Goal: Task Accomplishment & Management: Use online tool/utility

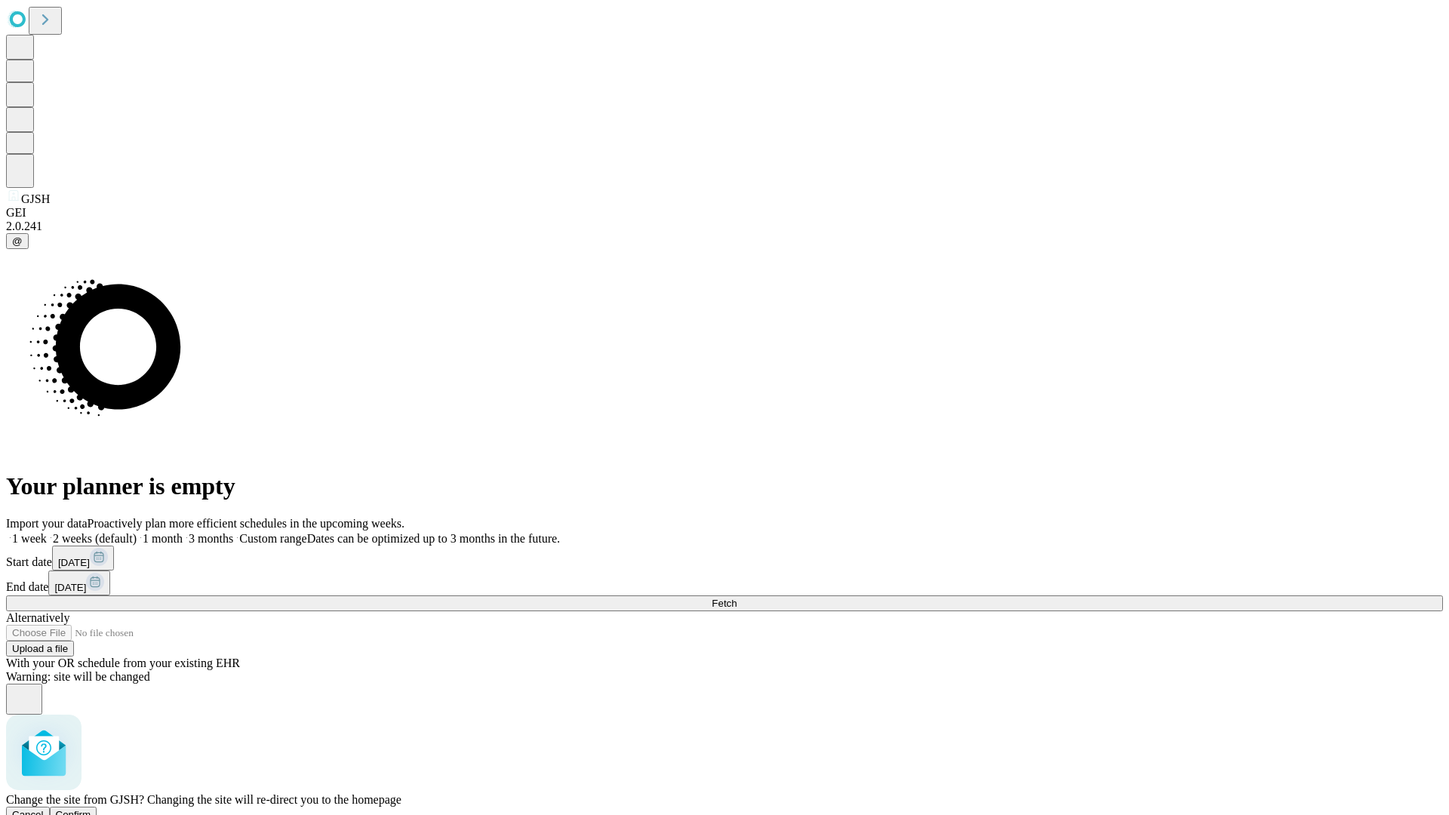
click at [91, 809] on span "Confirm" at bounding box center [73, 814] width 35 height 11
click at [47, 532] on label "1 week" at bounding box center [26, 538] width 41 height 13
click at [737, 598] on span "Fetch" at bounding box center [724, 603] width 25 height 11
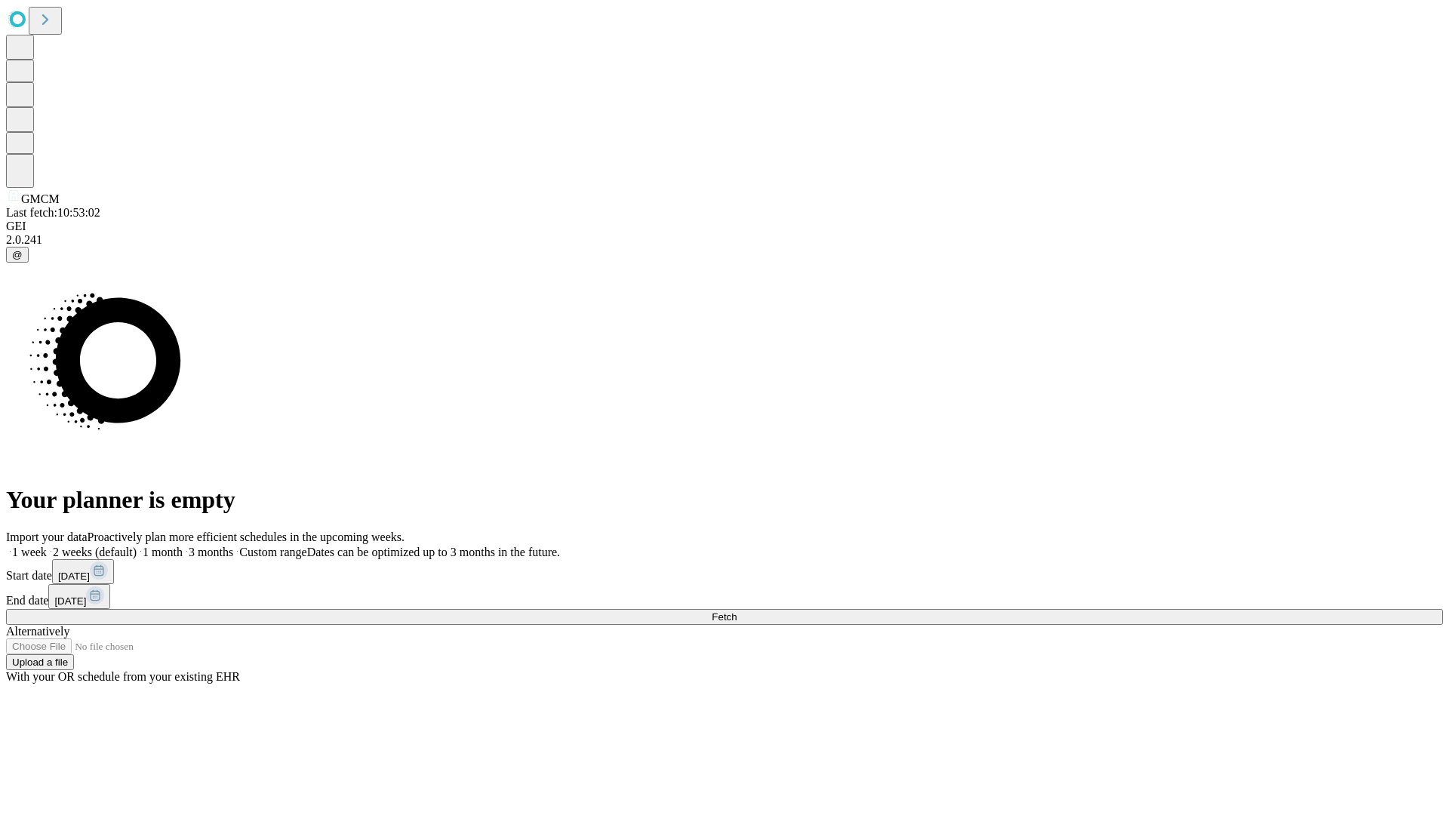
click at [47, 546] on label "1 week" at bounding box center [26, 552] width 41 height 13
click at [737, 611] on span "Fetch" at bounding box center [724, 616] width 25 height 11
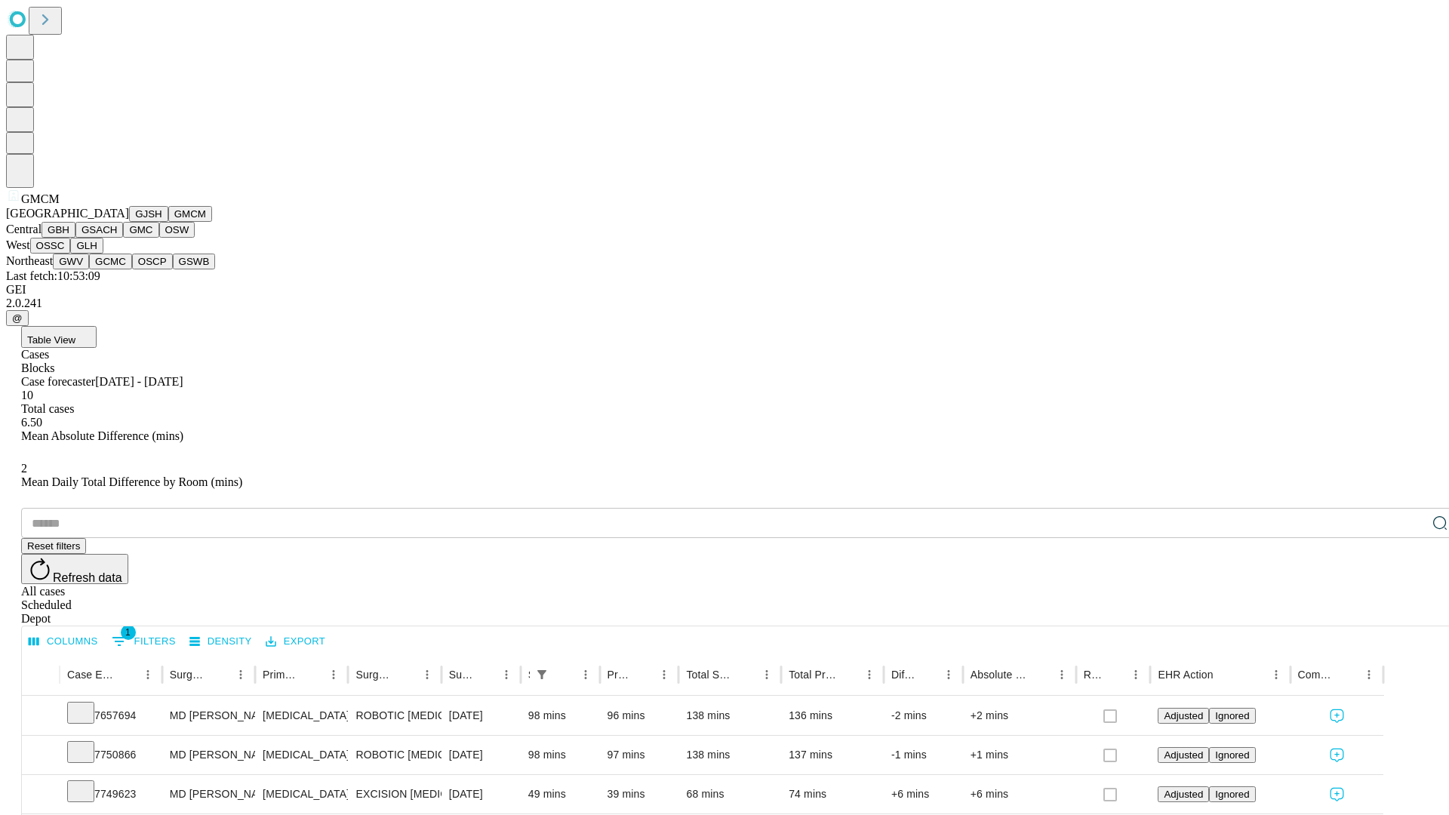
click at [75, 238] on button "GBH" at bounding box center [59, 230] width 34 height 16
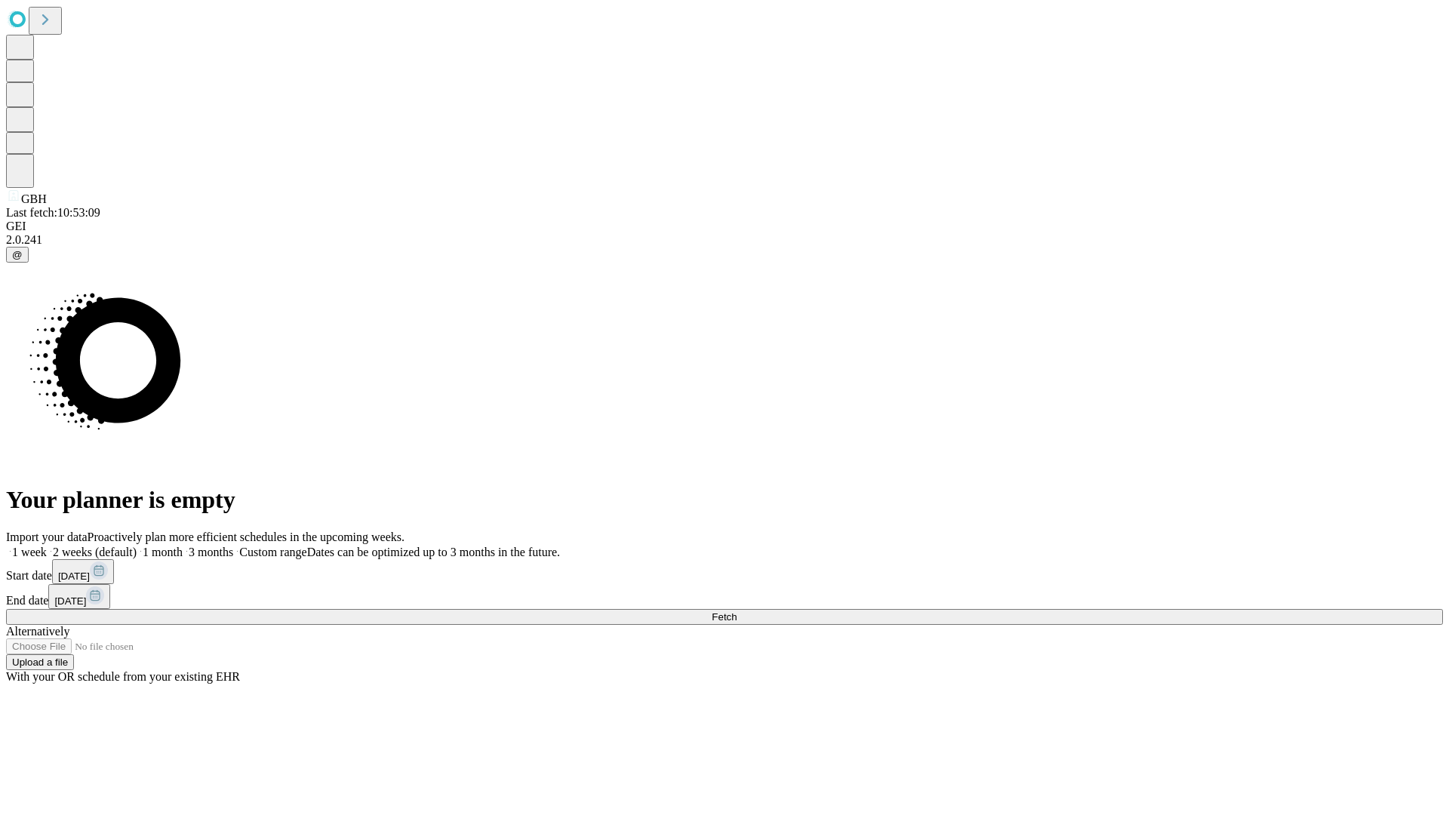
click at [737, 611] on span "Fetch" at bounding box center [724, 616] width 25 height 11
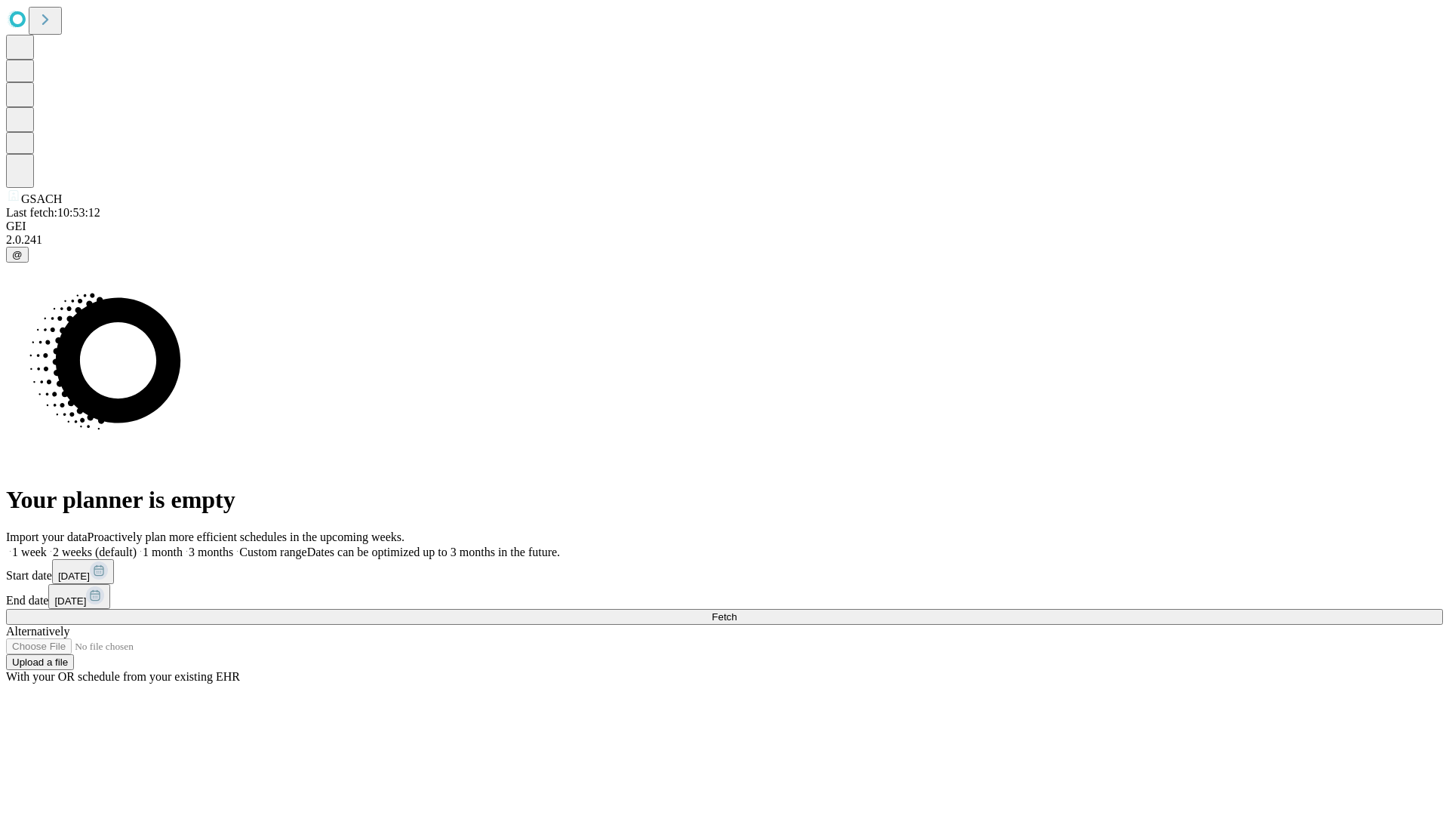
click at [47, 546] on label "1 week" at bounding box center [26, 552] width 41 height 13
click at [737, 611] on span "Fetch" at bounding box center [724, 616] width 25 height 11
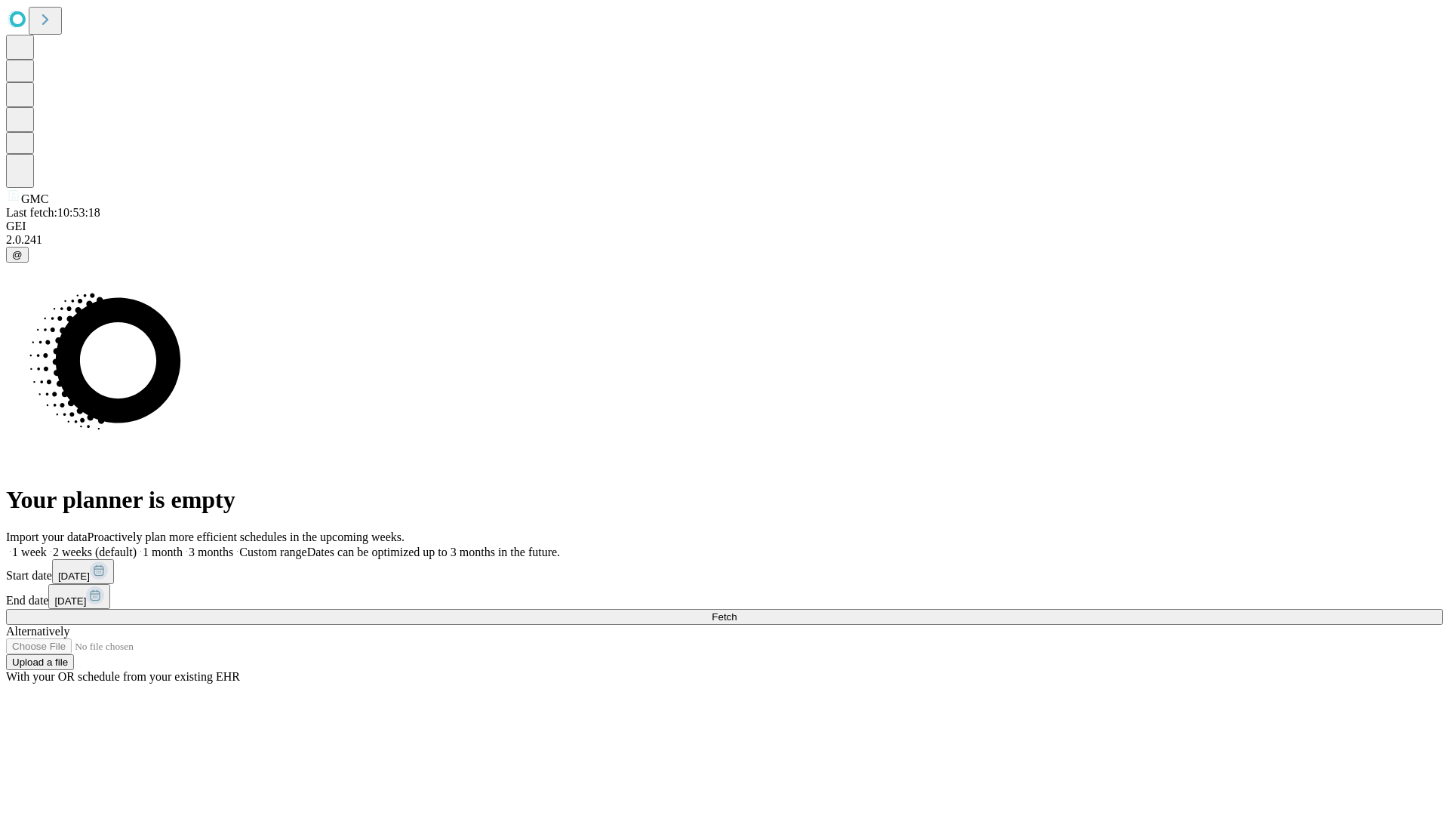
click at [47, 546] on label "1 week" at bounding box center [26, 552] width 41 height 13
click at [737, 611] on span "Fetch" at bounding box center [724, 616] width 25 height 11
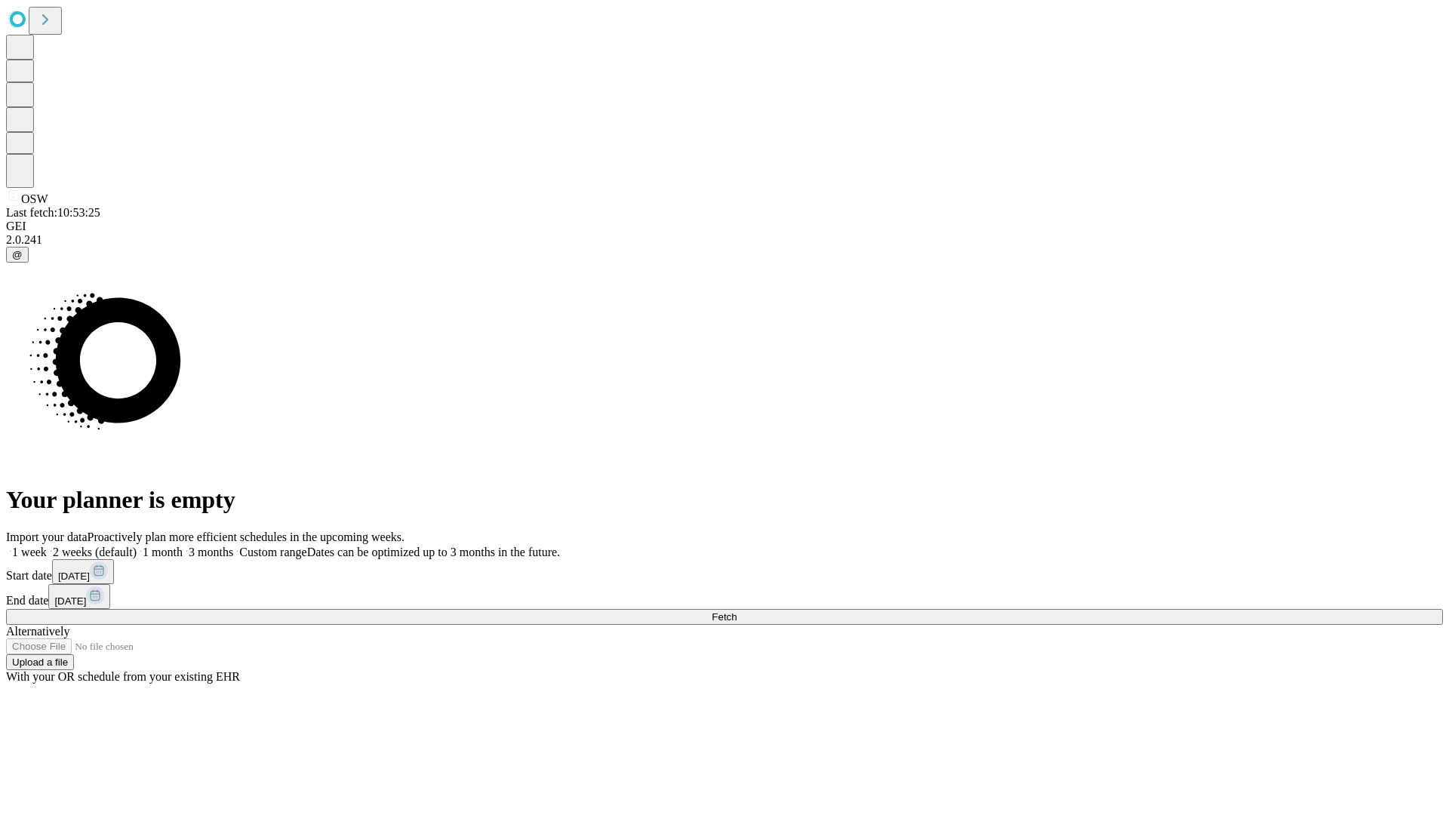
click at [737, 611] on span "Fetch" at bounding box center [724, 616] width 25 height 11
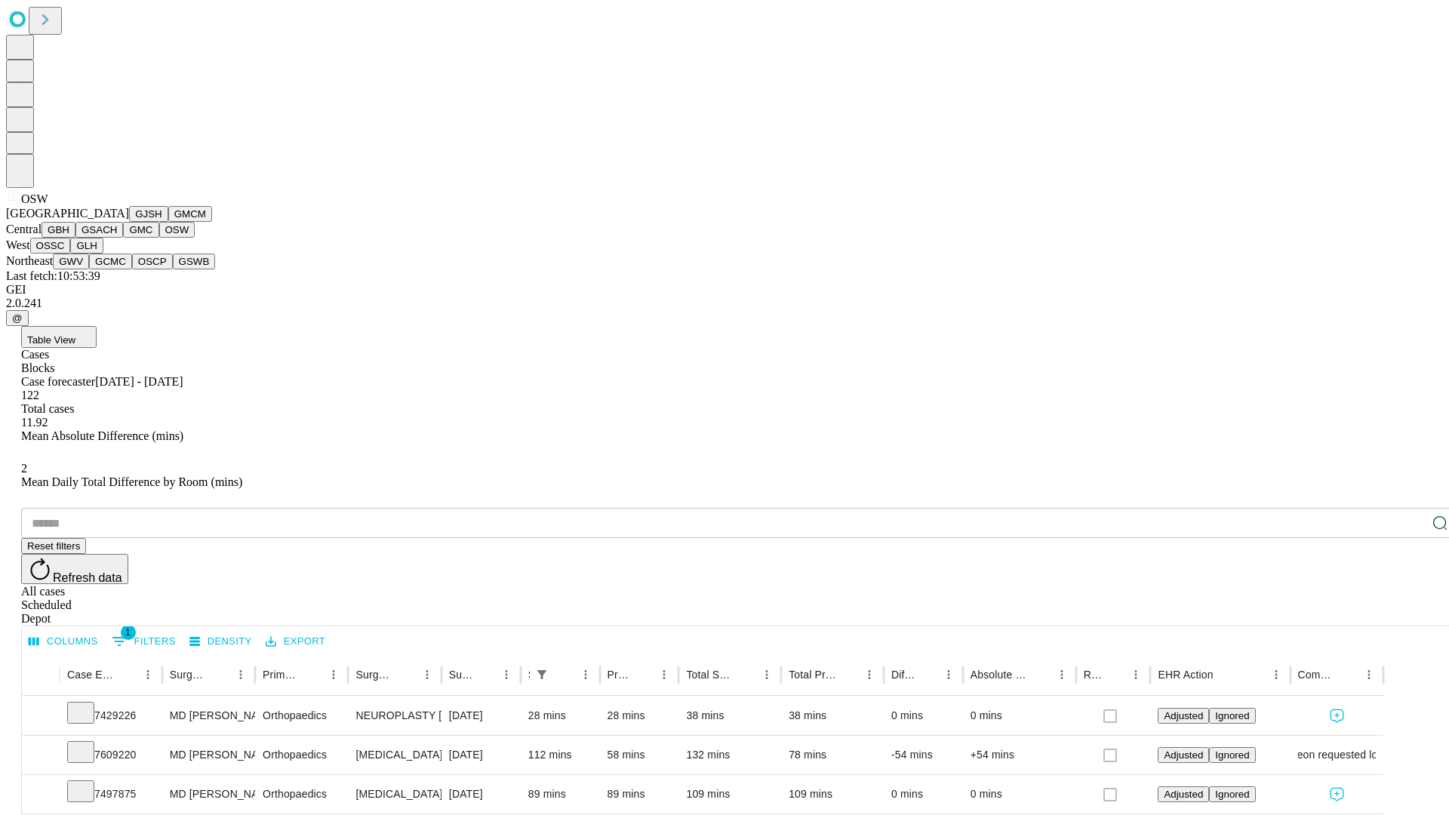
click at [71, 254] on button "OSSC" at bounding box center [50, 246] width 41 height 16
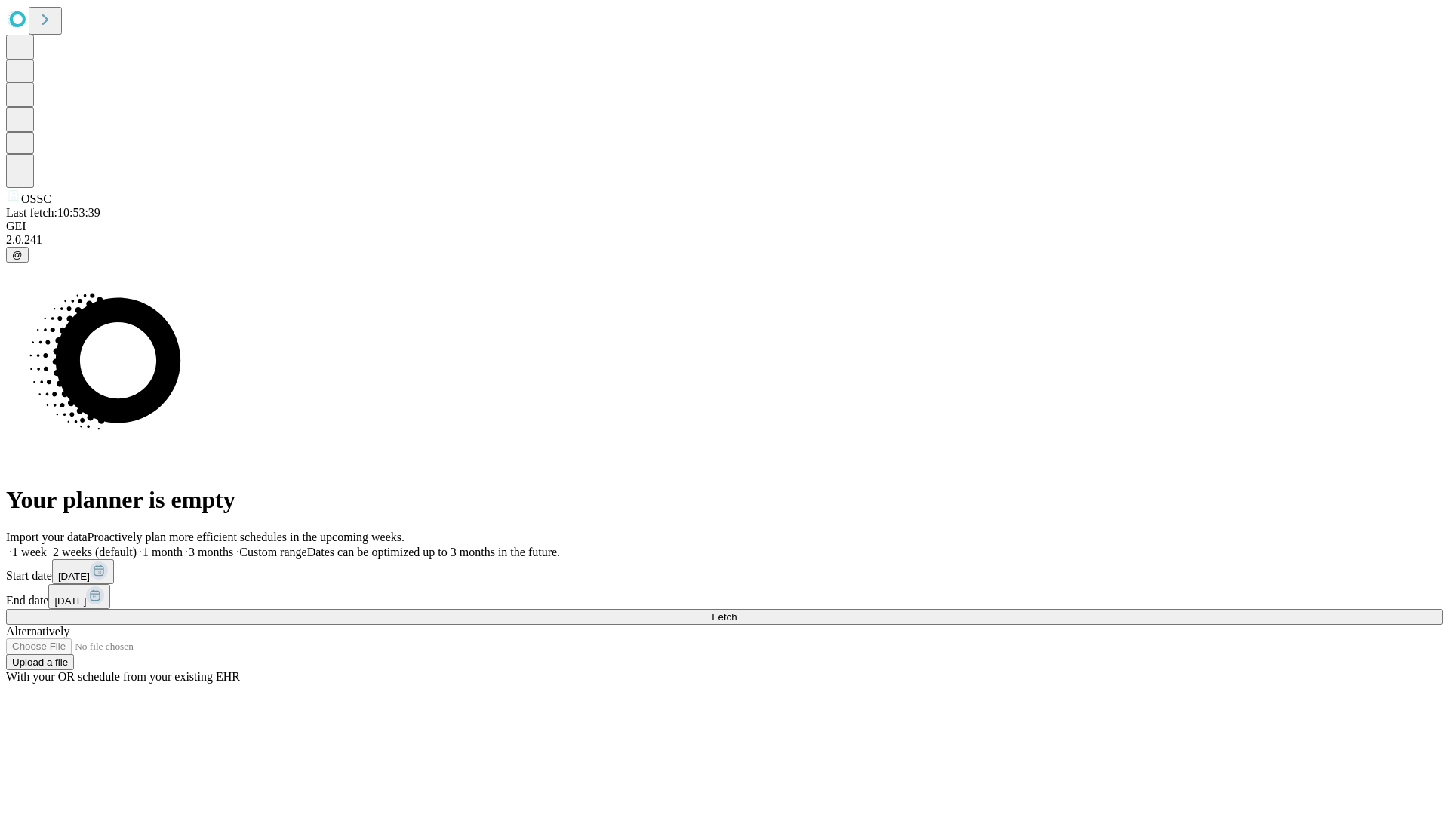
click at [47, 546] on label "1 week" at bounding box center [26, 552] width 41 height 13
click at [737, 611] on span "Fetch" at bounding box center [724, 616] width 25 height 11
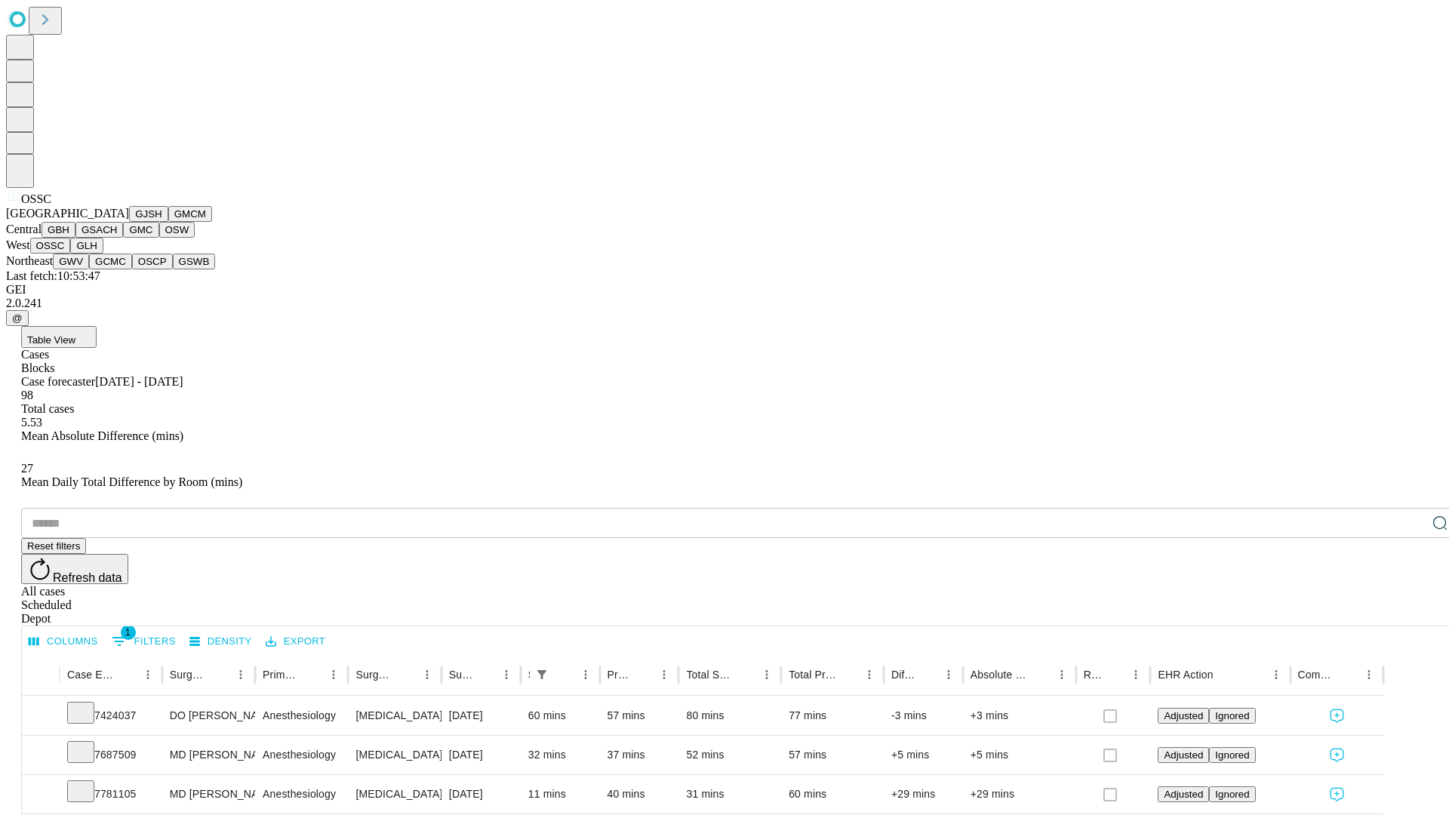
click at [103, 254] on button "GLH" at bounding box center [86, 246] width 32 height 16
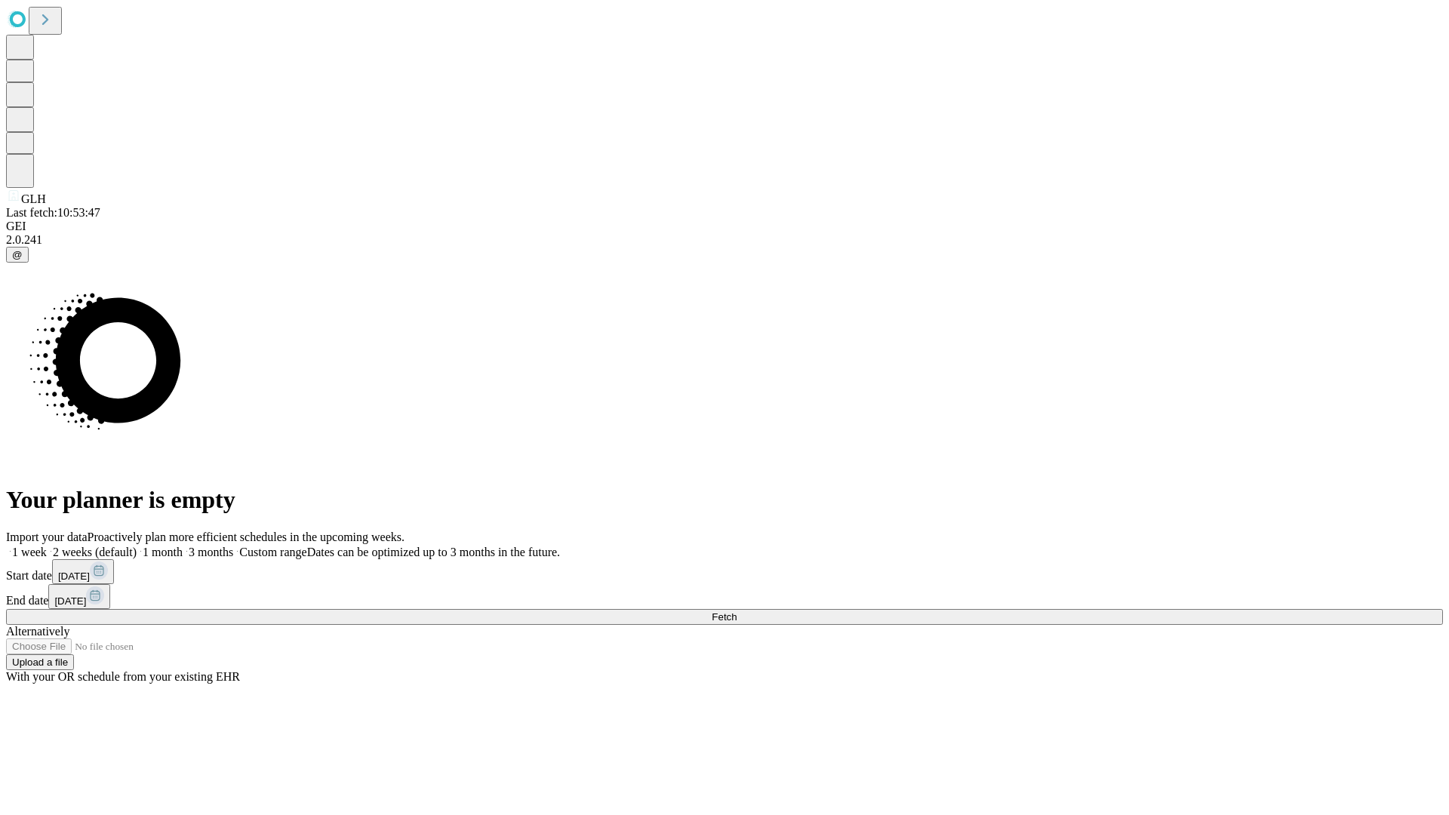
click at [47, 546] on label "1 week" at bounding box center [26, 552] width 41 height 13
click at [737, 611] on span "Fetch" at bounding box center [724, 616] width 25 height 11
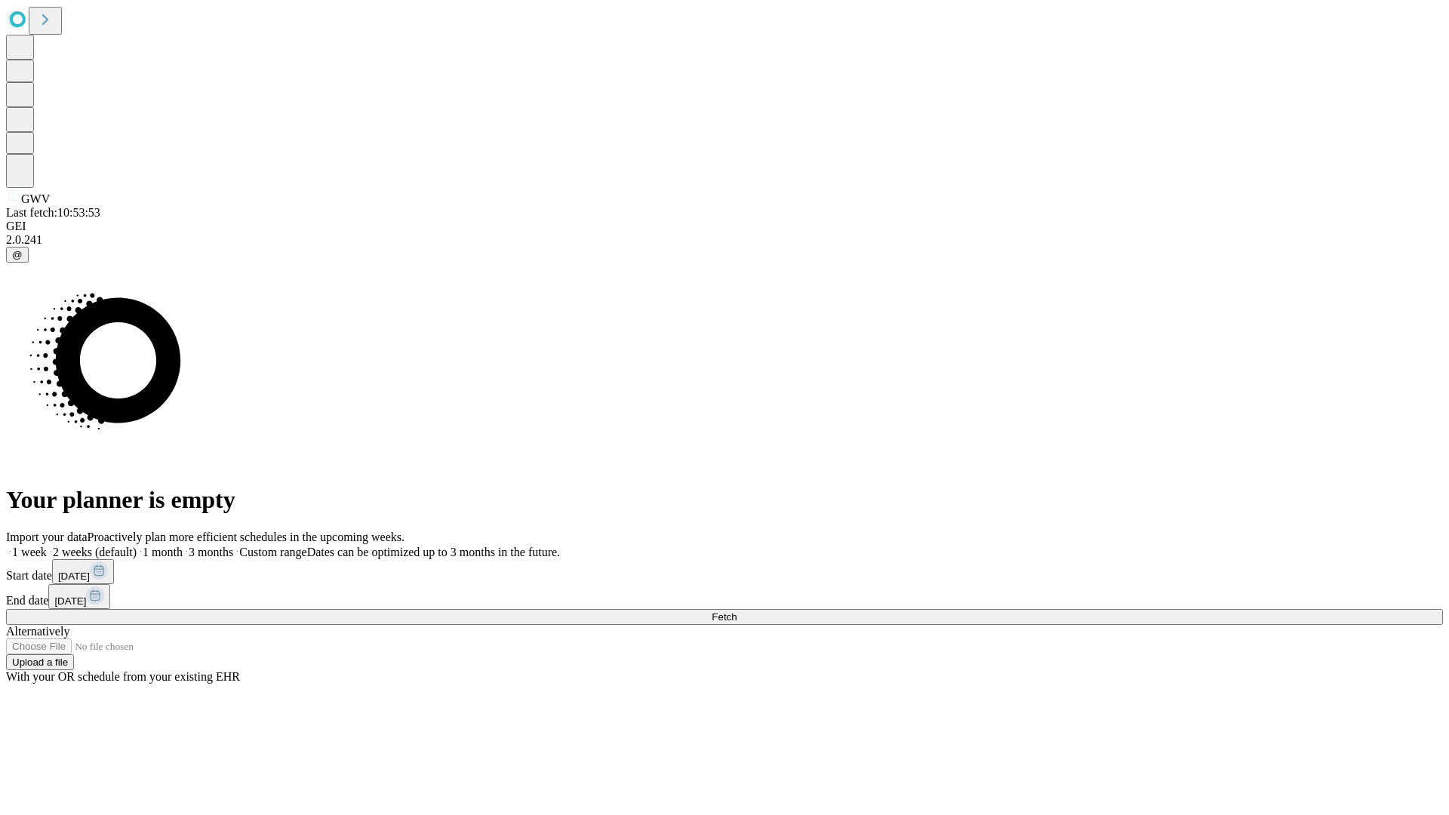
click at [47, 546] on label "1 week" at bounding box center [26, 552] width 41 height 13
click at [737, 611] on span "Fetch" at bounding box center [724, 616] width 25 height 11
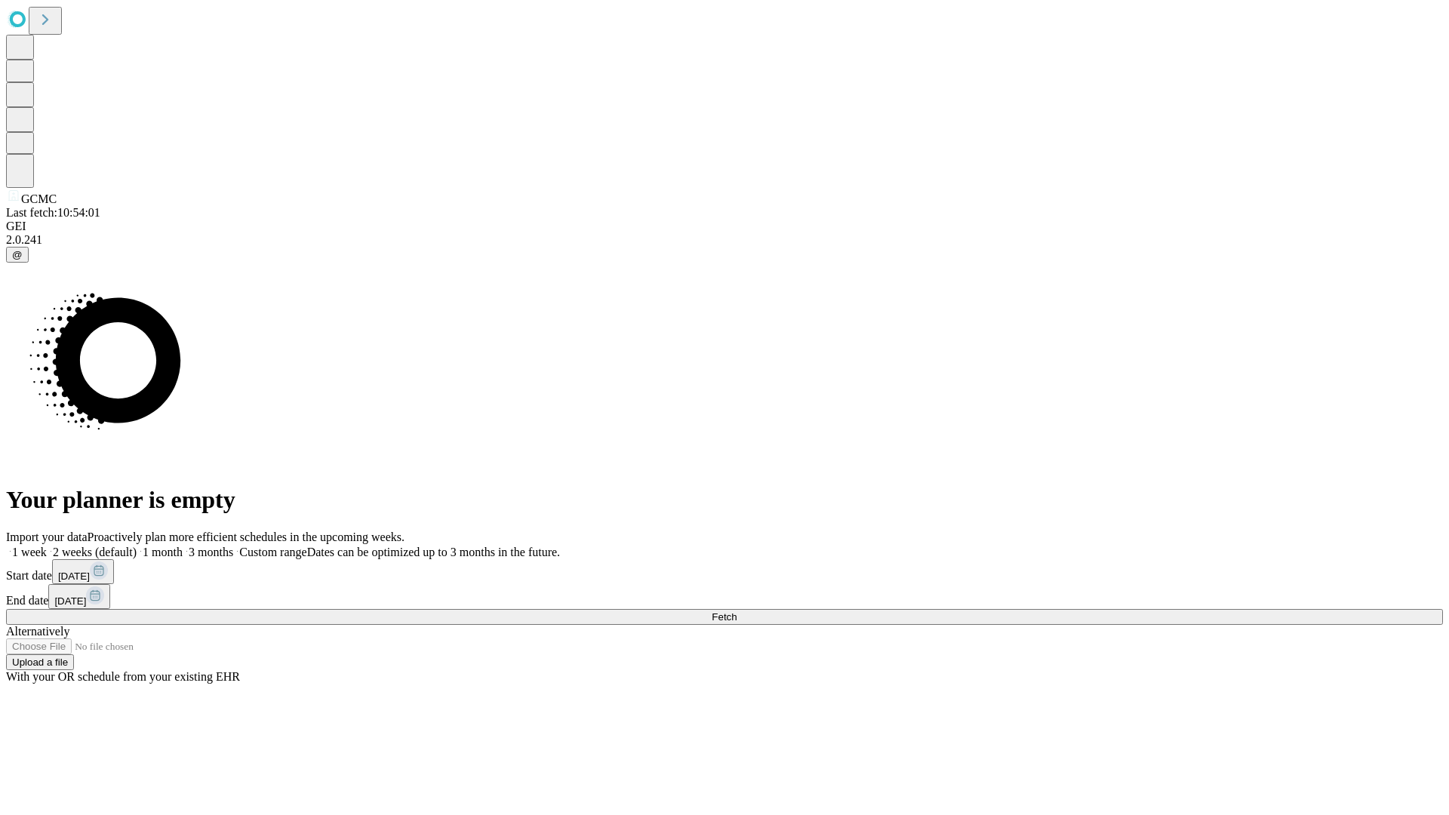
click at [47, 546] on label "1 week" at bounding box center [26, 552] width 41 height 13
click at [737, 611] on span "Fetch" at bounding box center [724, 616] width 25 height 11
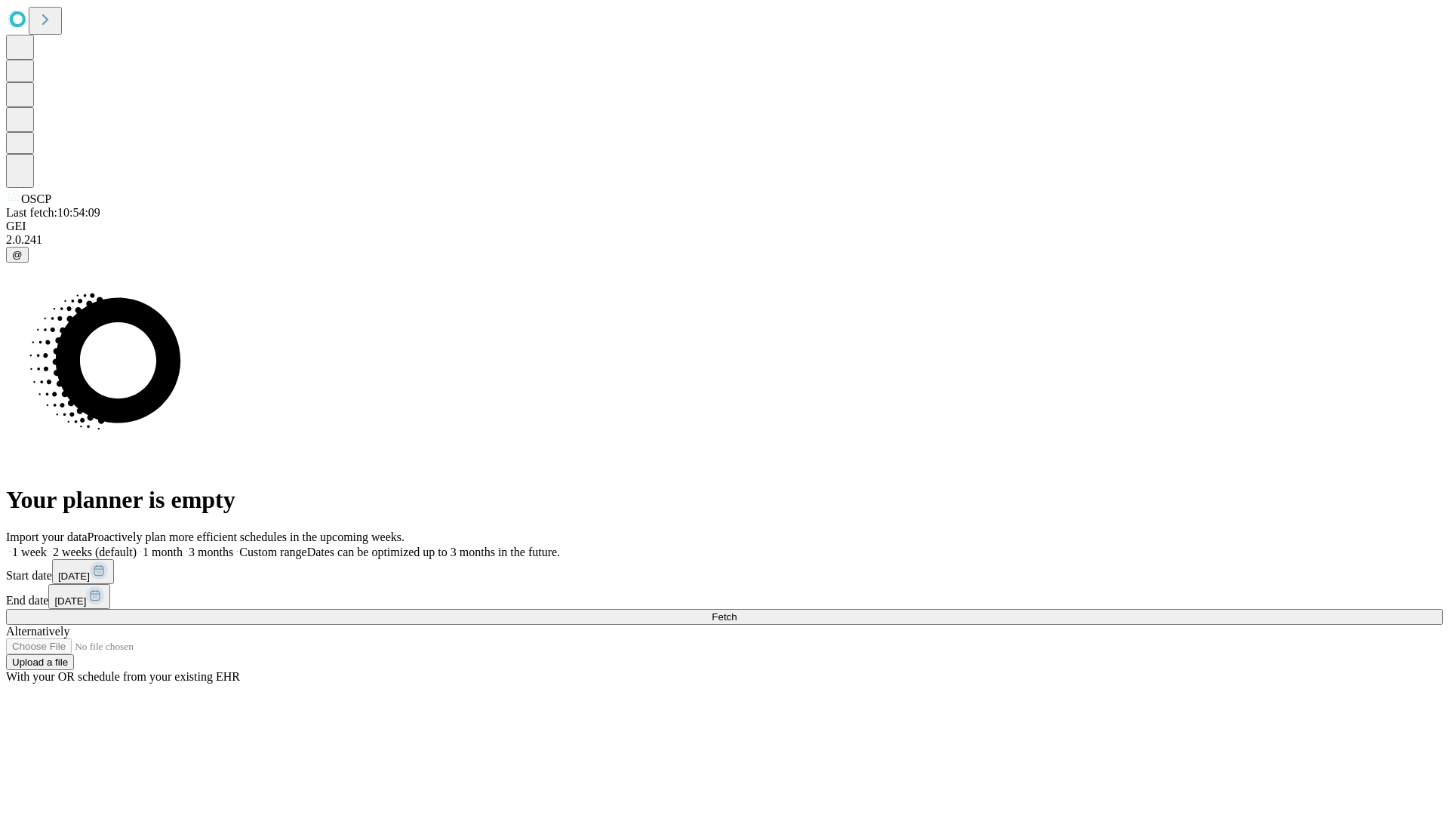
click at [47, 546] on label "1 week" at bounding box center [26, 552] width 41 height 13
click at [737, 611] on span "Fetch" at bounding box center [724, 616] width 25 height 11
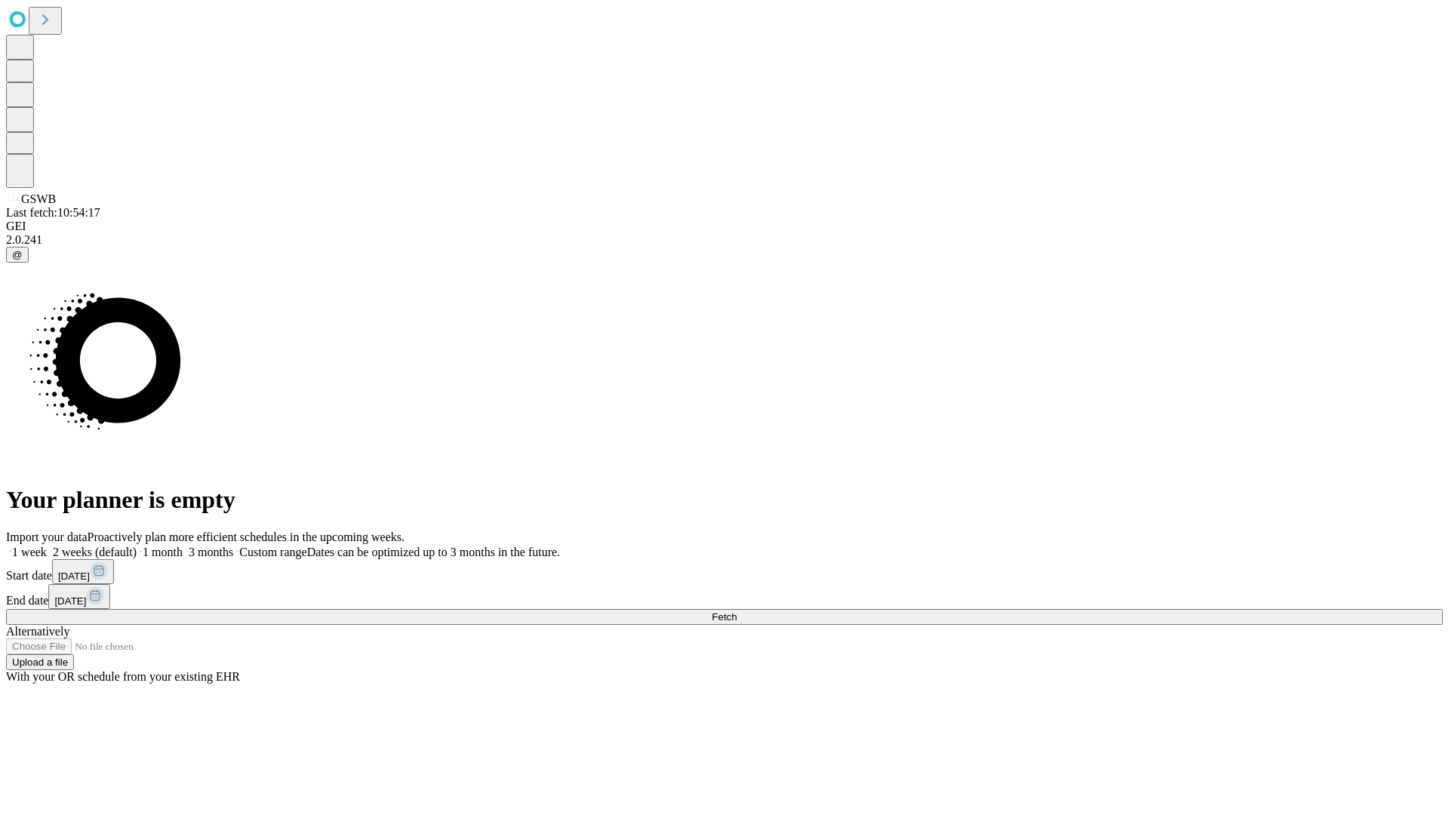
click at [47, 546] on label "1 week" at bounding box center [26, 552] width 41 height 13
click at [737, 611] on span "Fetch" at bounding box center [724, 616] width 25 height 11
